Goal: Information Seeking & Learning: Learn about a topic

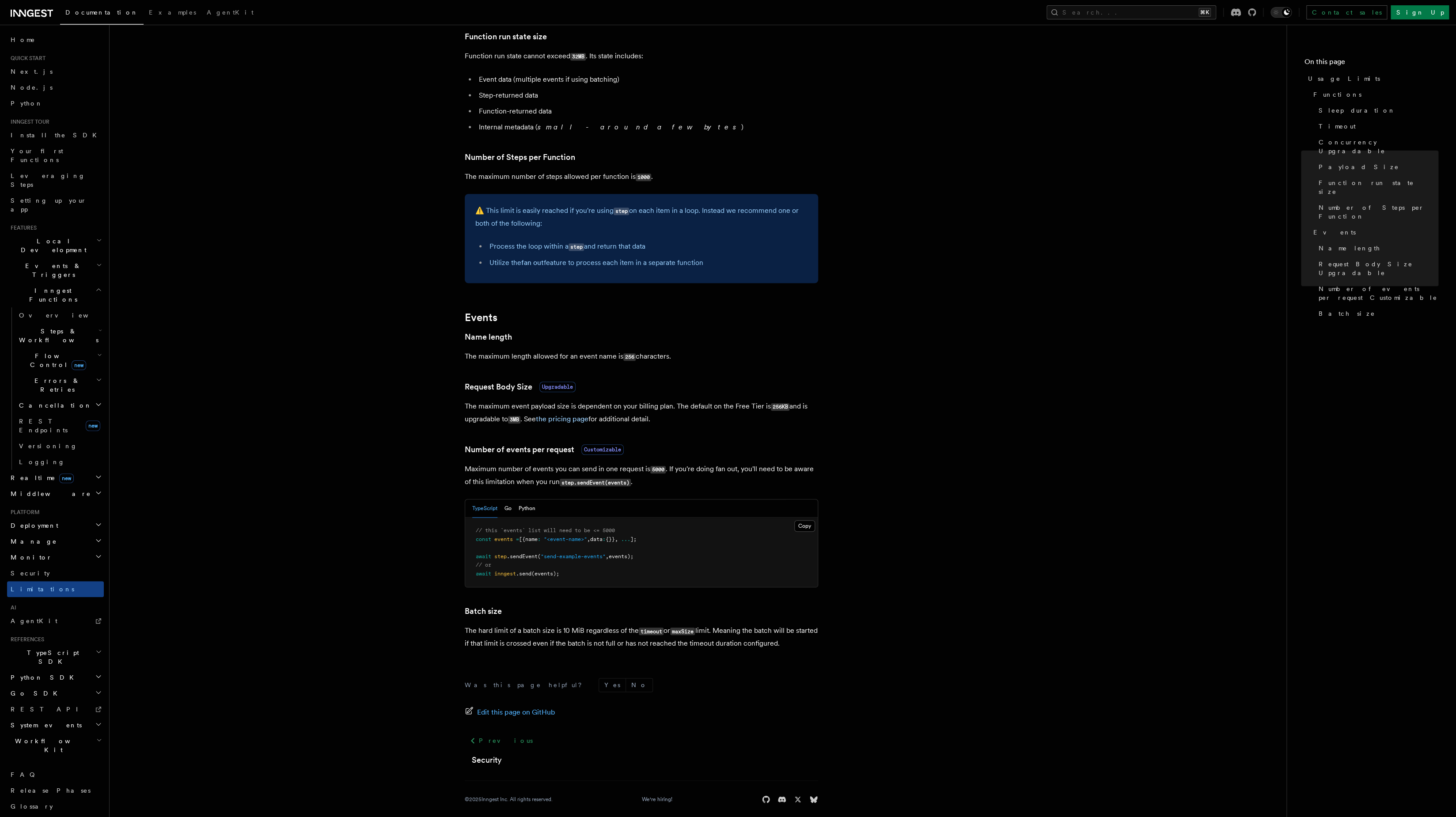
scroll to position [437, 0]
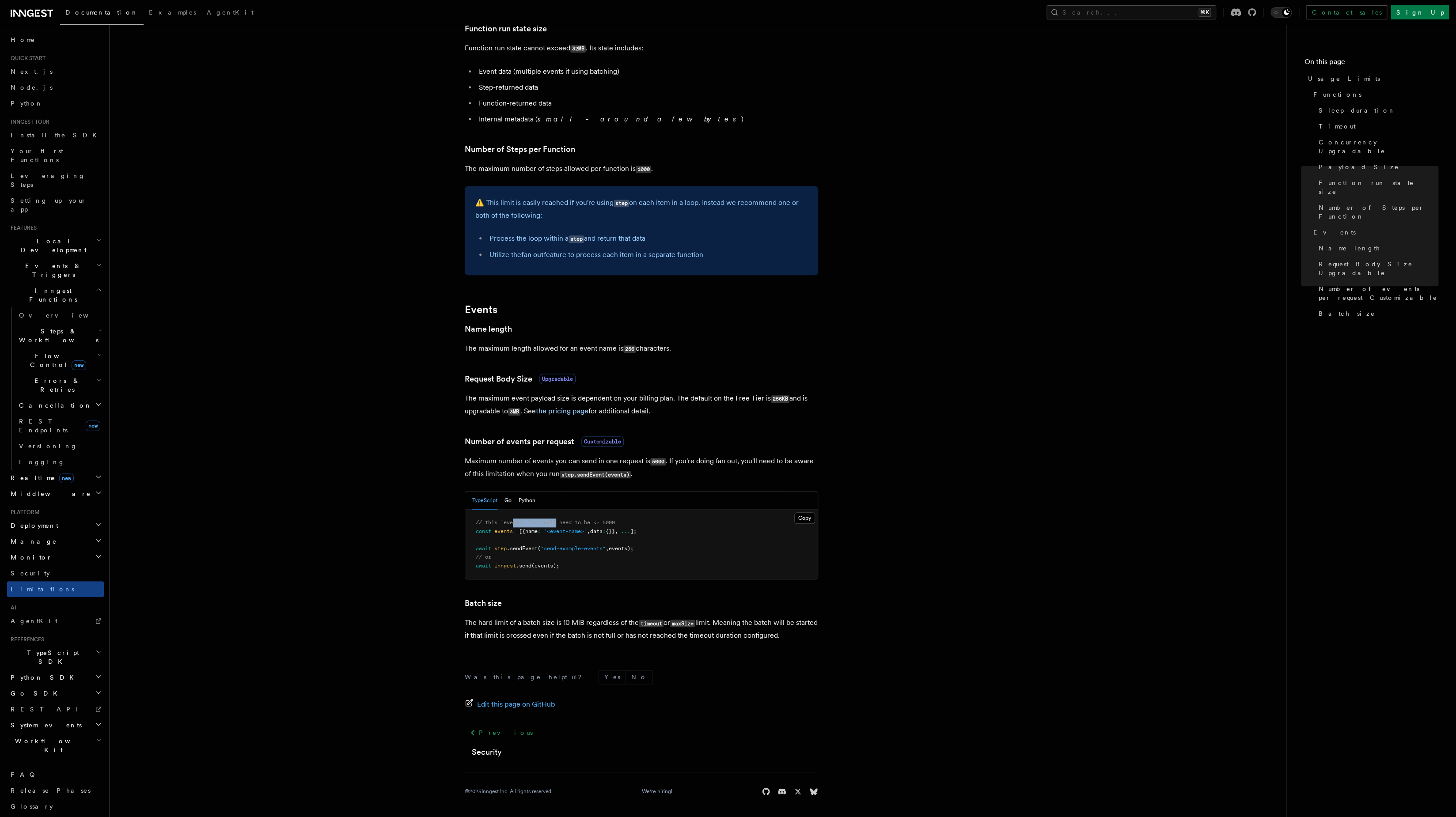
drag, startPoint x: 517, startPoint y: 522, endPoint x: 560, endPoint y: 521, distance: 43.0
click at [560, 521] on span "// this `events` list will need to be <= 5000" at bounding box center [545, 522] width 139 height 6
click at [560, 522] on span "// this `events` list will need to be <= 5000" at bounding box center [545, 522] width 139 height 6
click at [580, 533] on span ""<event-name>"" at bounding box center [565, 531] width 44 height 6
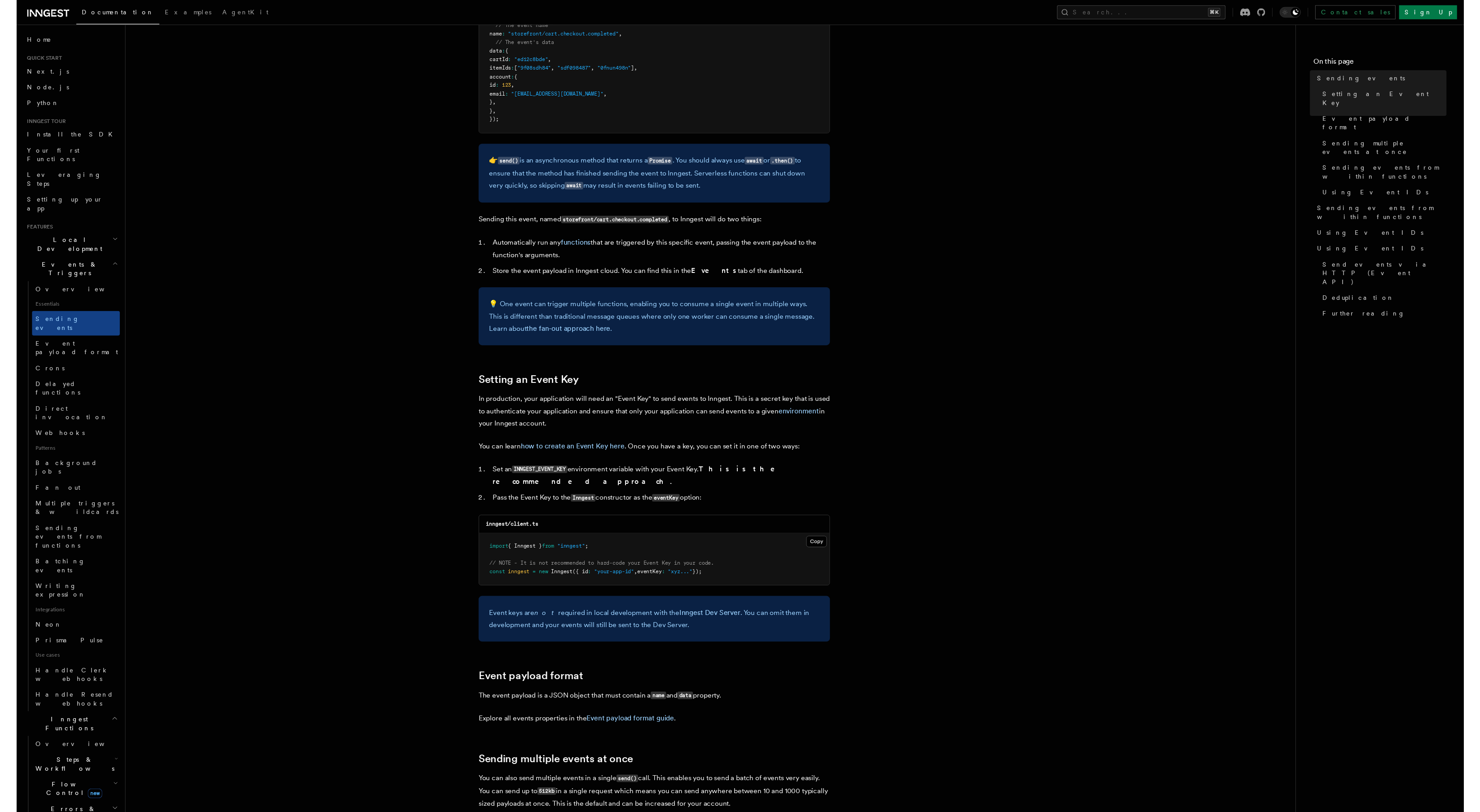
scroll to position [338, 0]
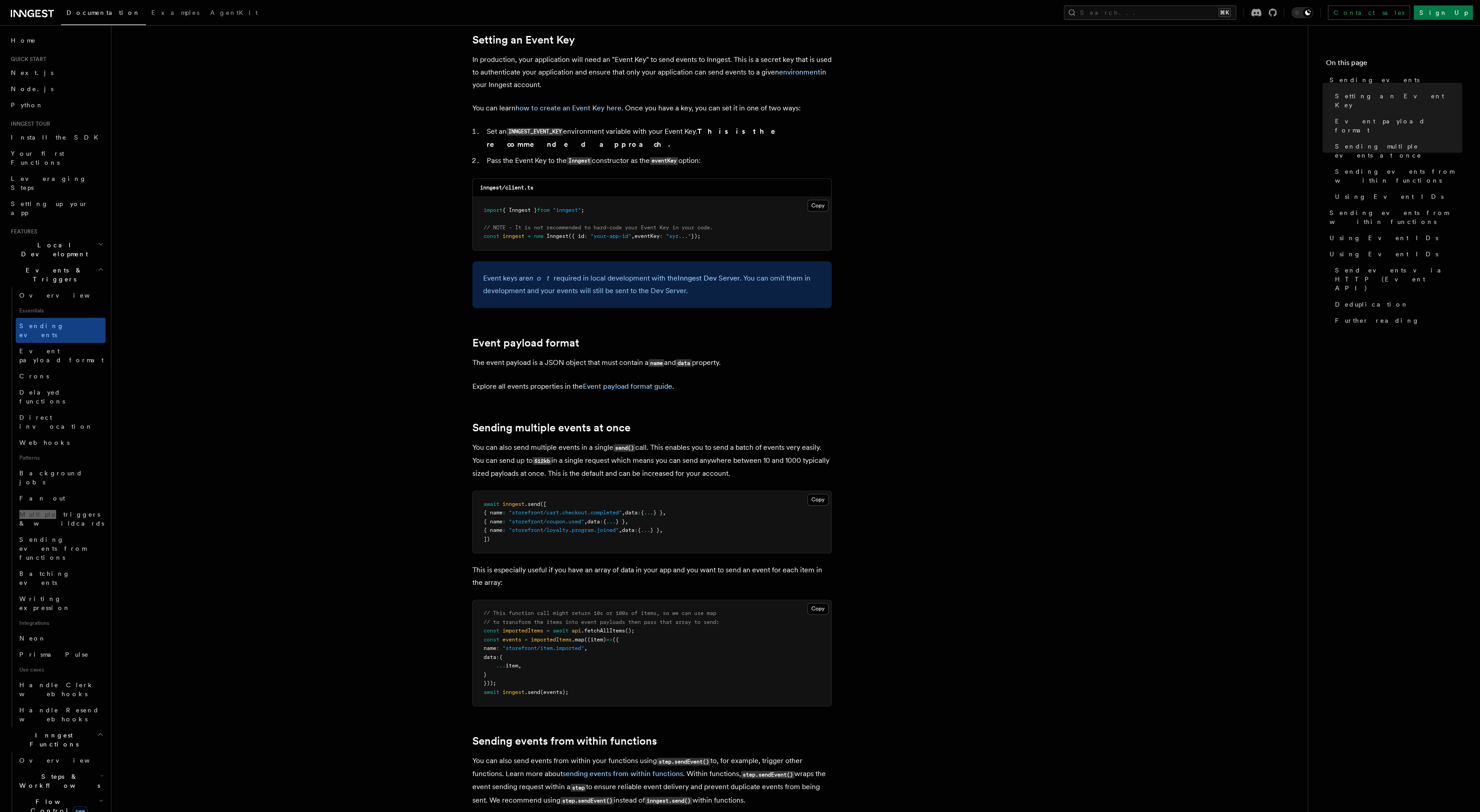
scroll to position [689, 0]
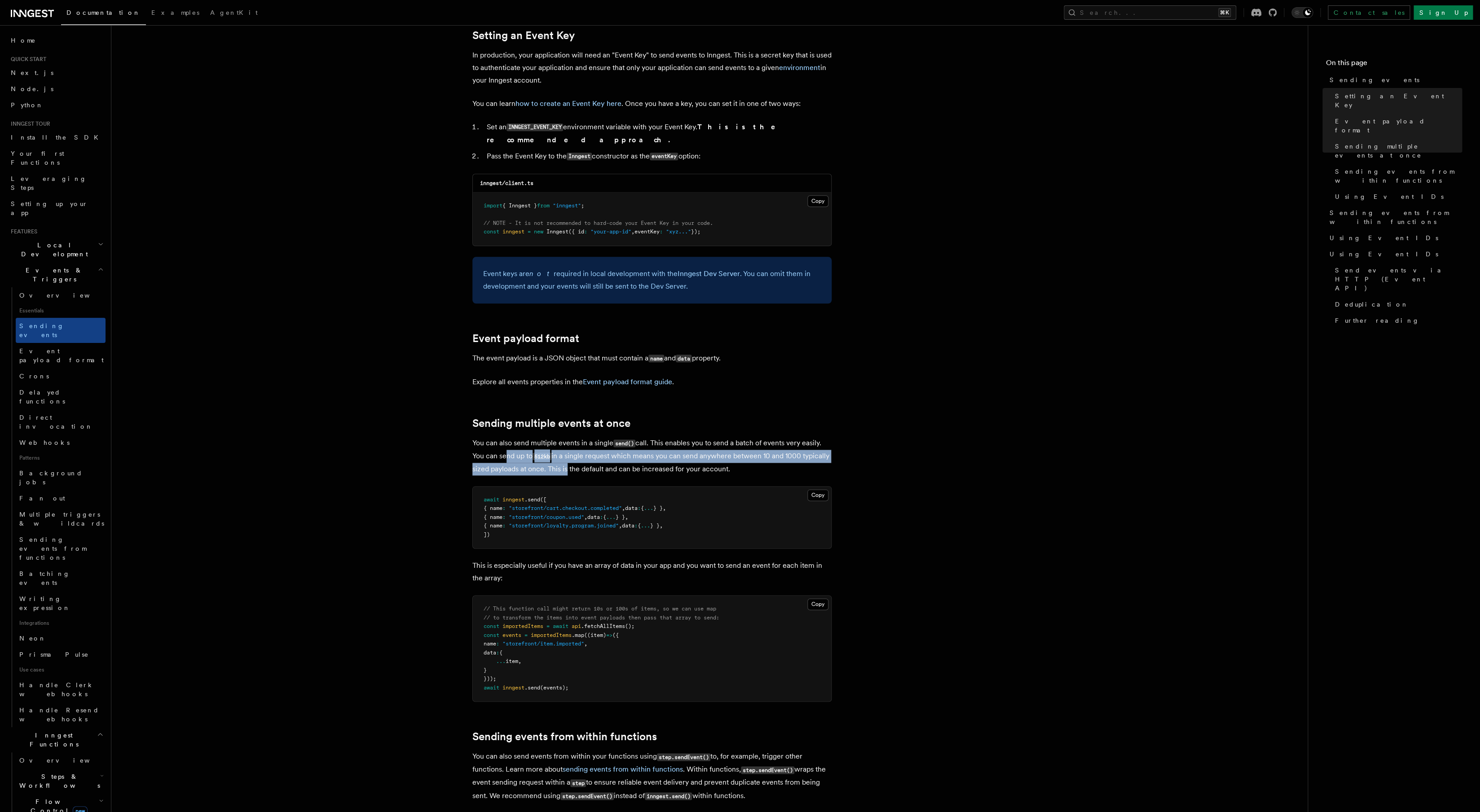
drag, startPoint x: 506, startPoint y: 446, endPoint x: 592, endPoint y: 453, distance: 86.3
click at [592, 453] on p "You can also send multiple events in a single send() call. This enables you to …" at bounding box center [652, 455] width 359 height 38
drag, startPoint x: 581, startPoint y: 447, endPoint x: 681, endPoint y: 457, distance: 100.5
click at [681, 457] on p "You can also send multiple events in a single send() call. This enables you to …" at bounding box center [652, 455] width 359 height 38
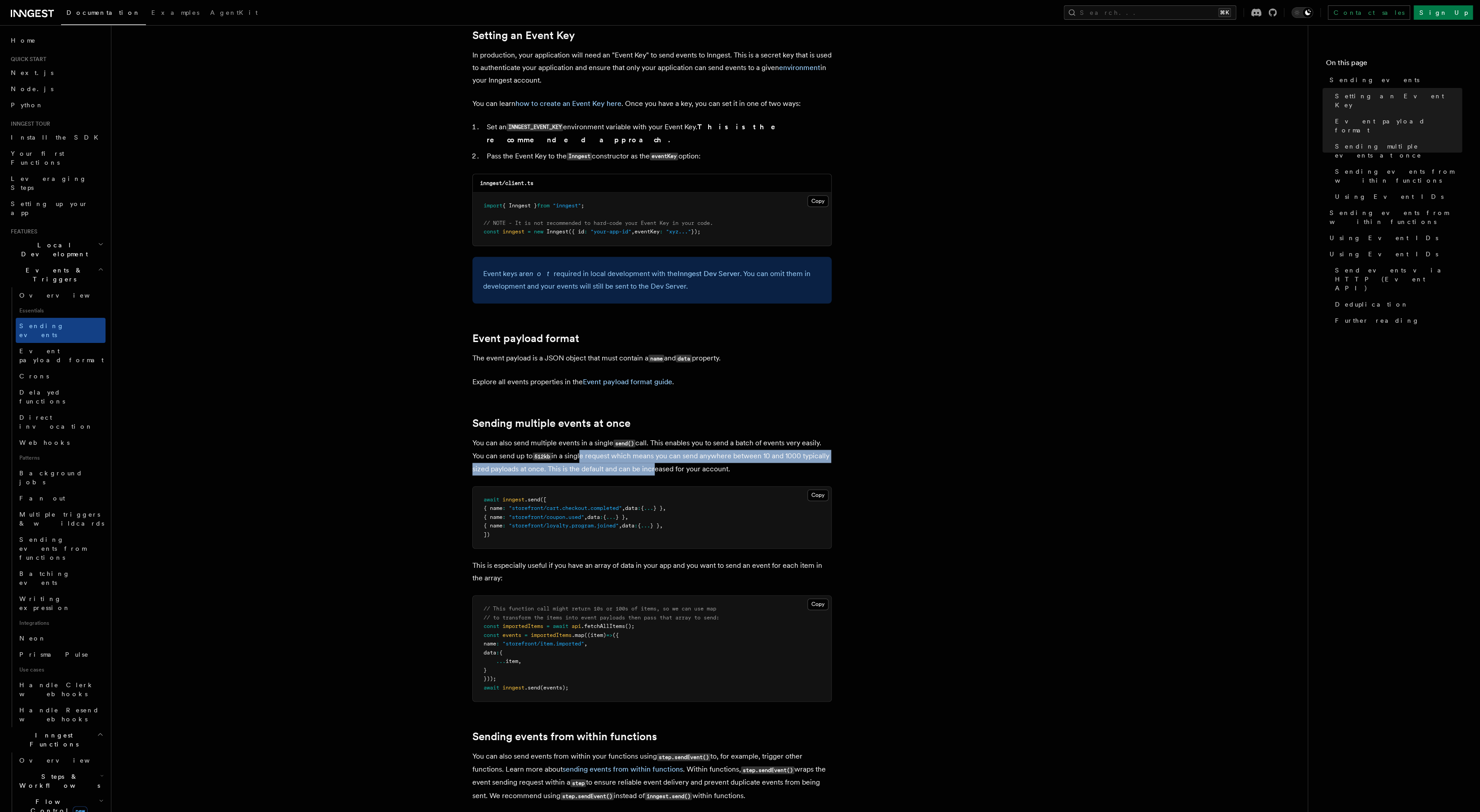
click at [681, 457] on p "You can also send multiple events in a single send() call. This enables you to …" at bounding box center [652, 455] width 359 height 38
drag, startPoint x: 684, startPoint y: 446, endPoint x: 753, endPoint y: 458, distance: 70.0
click at [753, 458] on p "You can also send multiple events in a single send() call. This enables you to …" at bounding box center [652, 455] width 359 height 38
drag, startPoint x: 591, startPoint y: 458, endPoint x: 725, endPoint y: 466, distance: 134.2
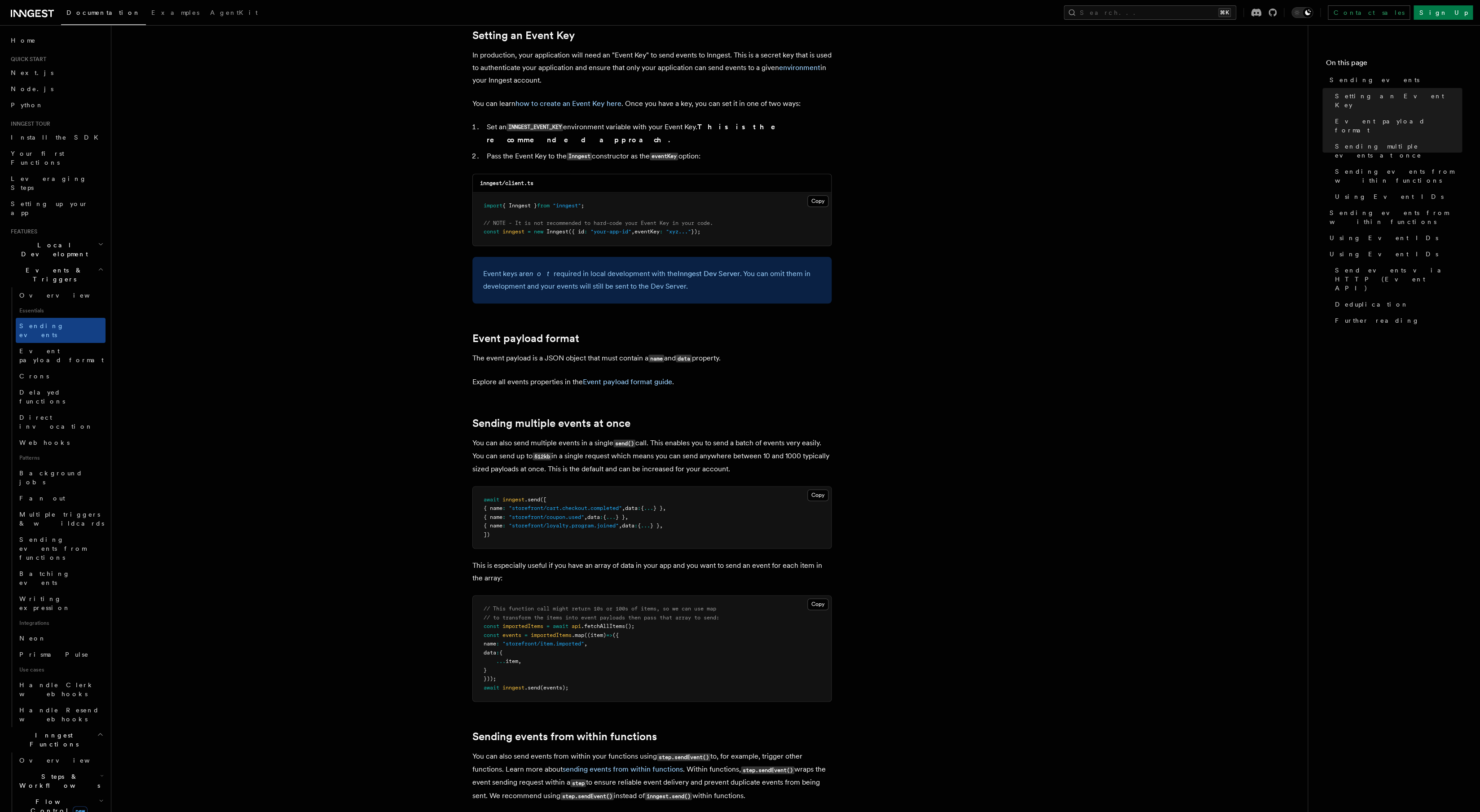
click at [725, 466] on article "Features Events & Triggers Sending events To start, make sure you have installe…" at bounding box center [710, 817] width 1167 height 2934
click at [724, 463] on p "You can also send multiple events in a single send() call. This enables you to …" at bounding box center [652, 455] width 359 height 38
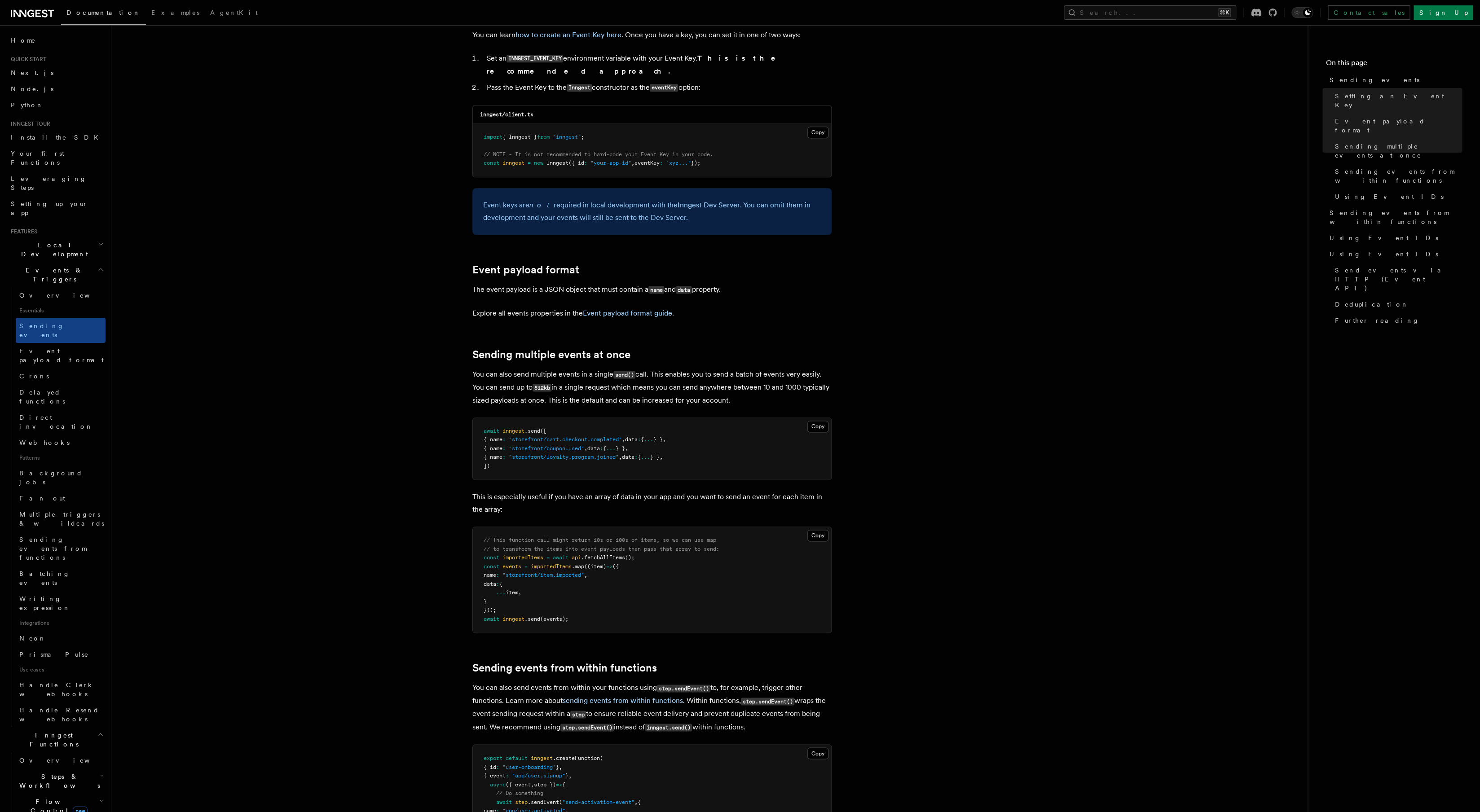
scroll to position [761, 0]
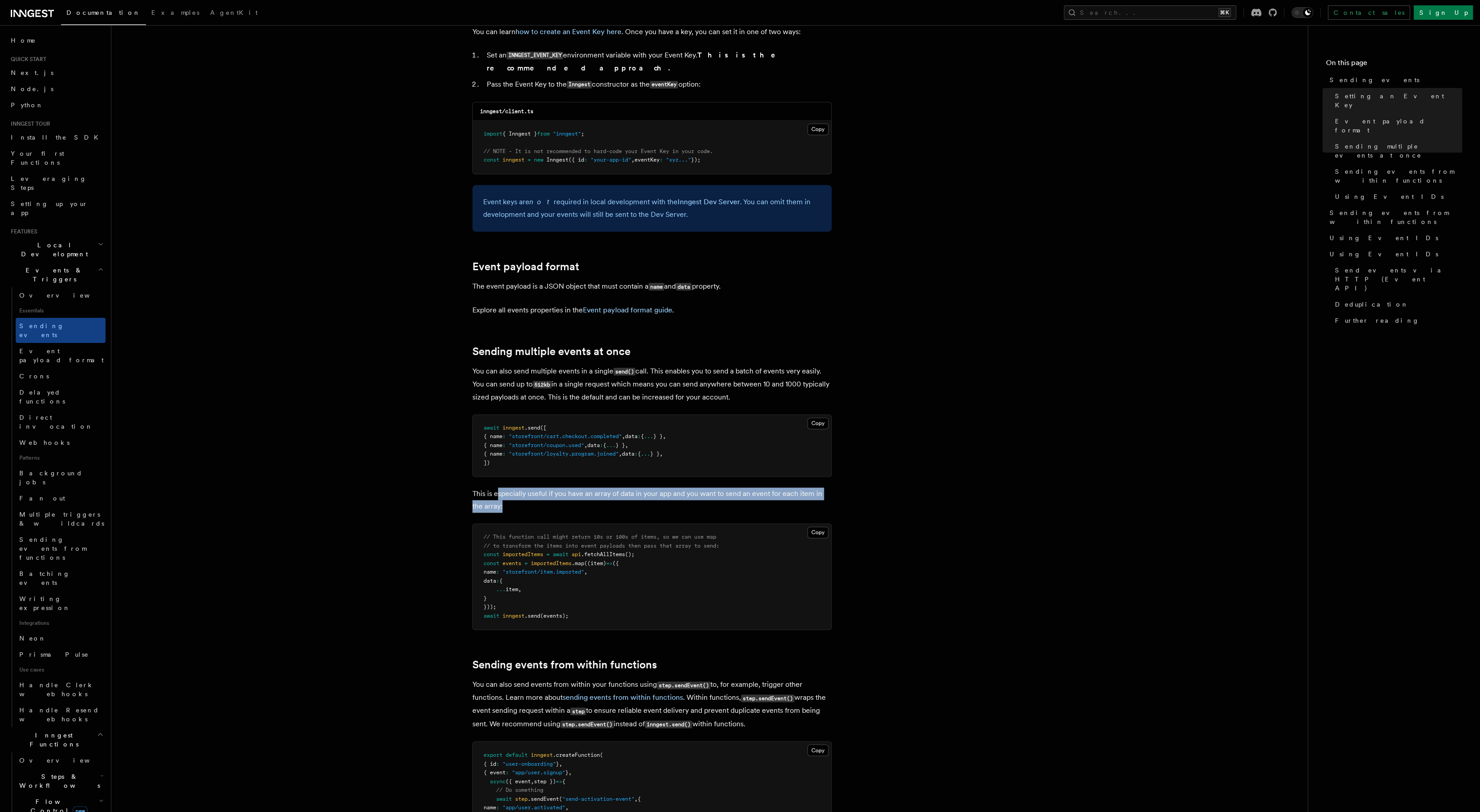
drag, startPoint x: 503, startPoint y: 483, endPoint x: 569, endPoint y: 496, distance: 67.3
click at [569, 496] on p "This is especially useful if you have an array of data in your app and you want…" at bounding box center [652, 500] width 359 height 25
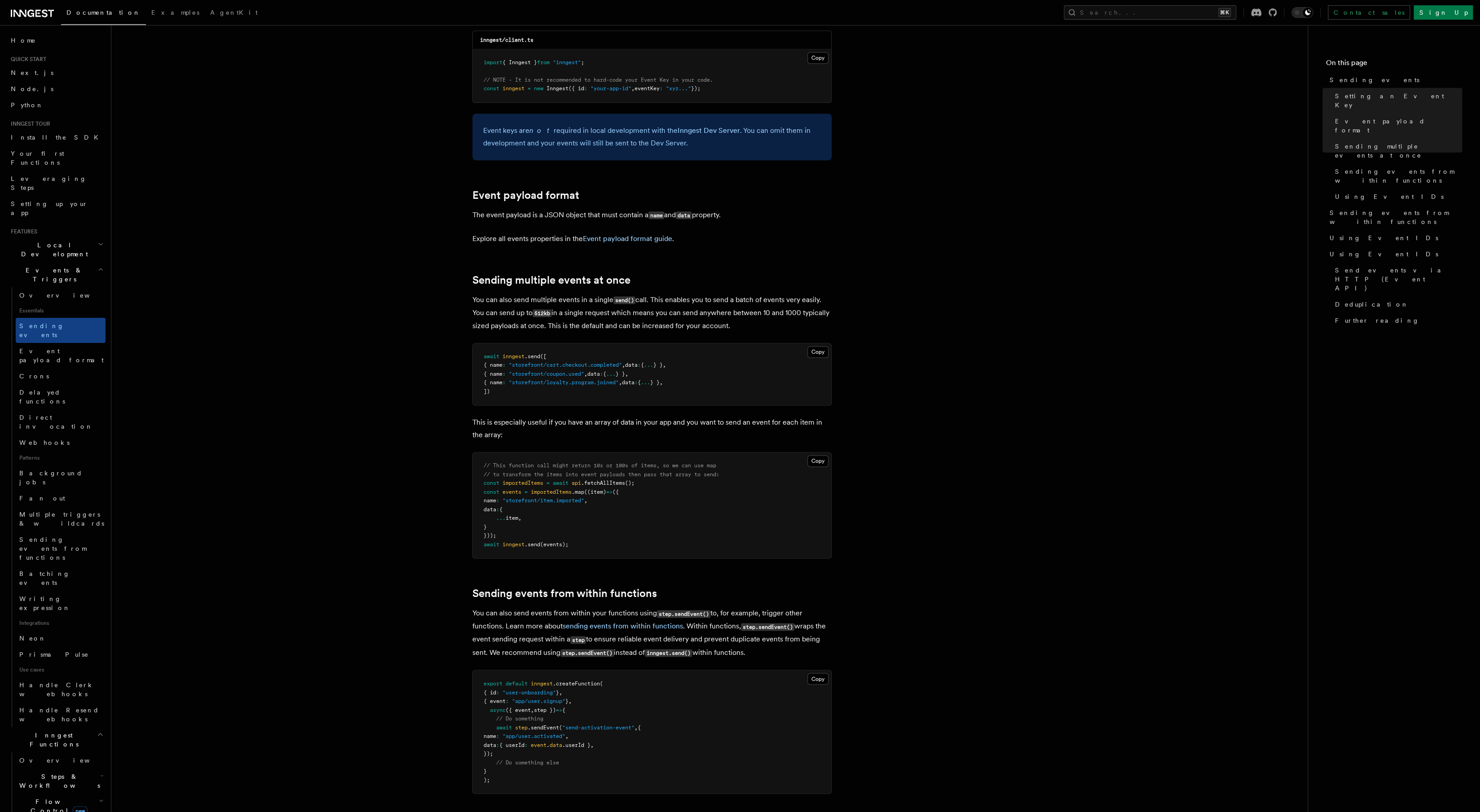
scroll to position [833, 0]
drag, startPoint x: 514, startPoint y: 409, endPoint x: 626, endPoint y: 424, distance: 113.0
click at [626, 424] on p "This is especially useful if you have an array of data in your app and you want…" at bounding box center [652, 428] width 359 height 25
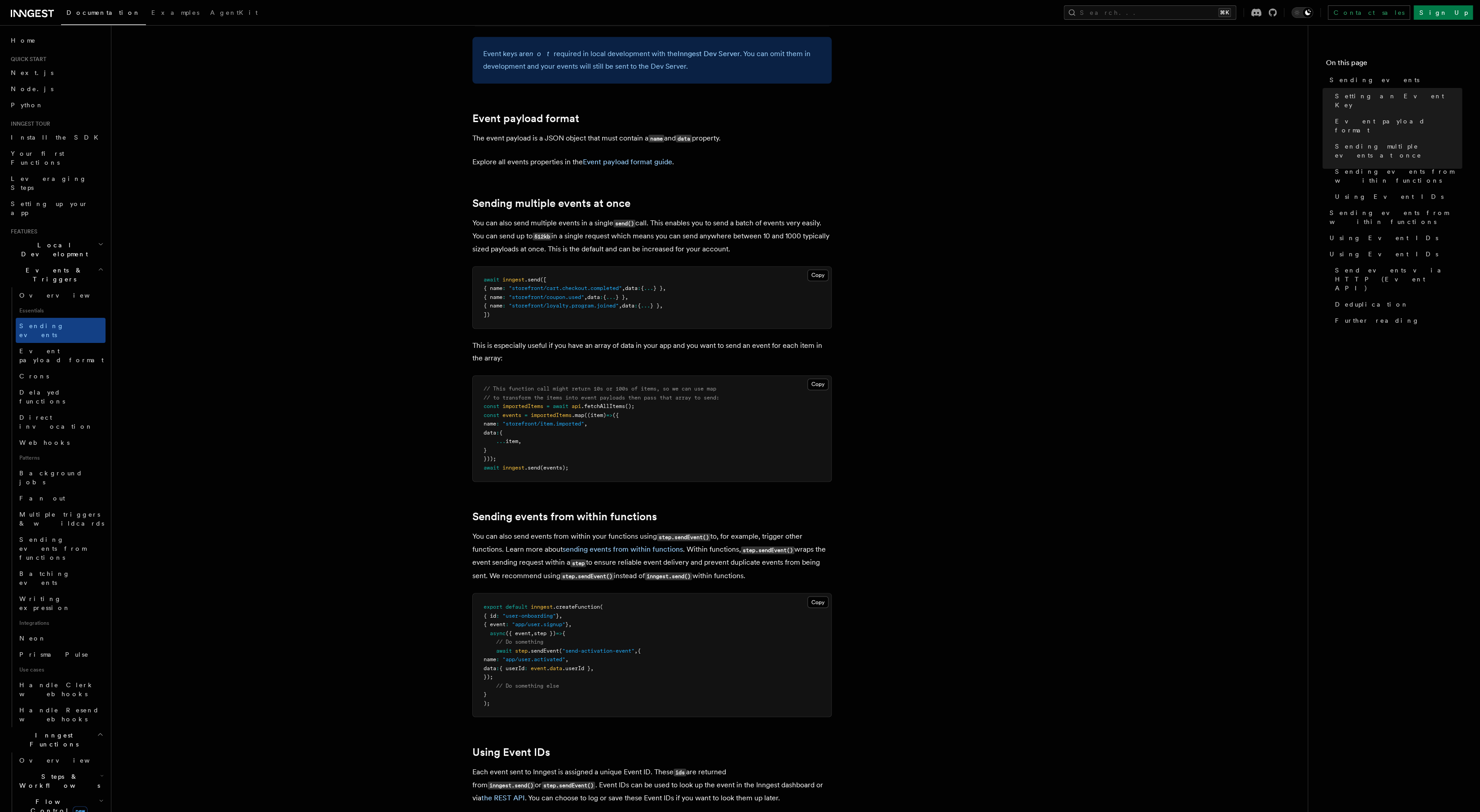
scroll to position [912, 0]
